Goal: Navigation & Orientation: Go to known website

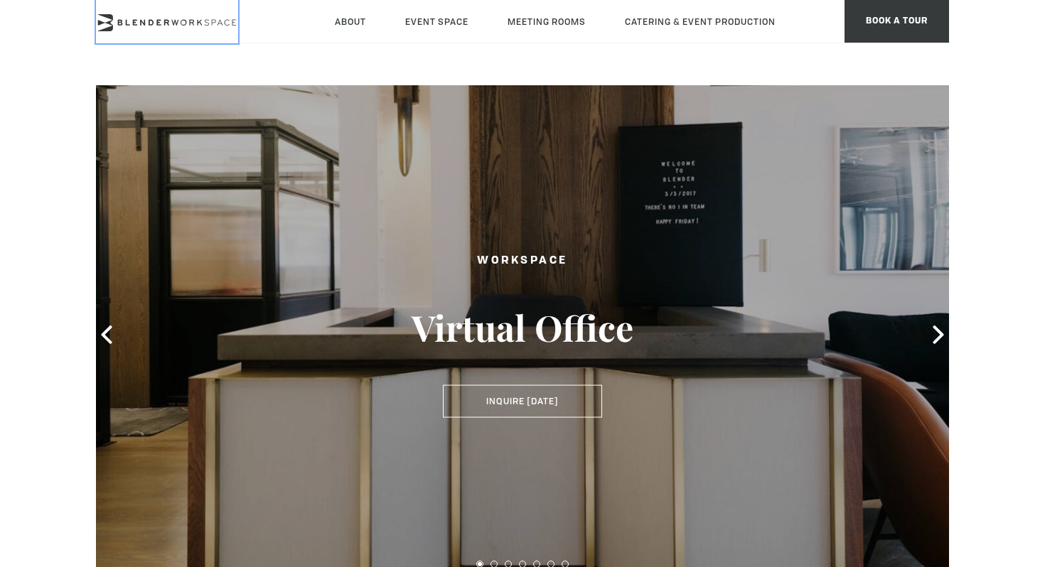
click at [205, 23] on icon at bounding box center [167, 22] width 142 height 17
